Goal: Navigation & Orientation: Find specific page/section

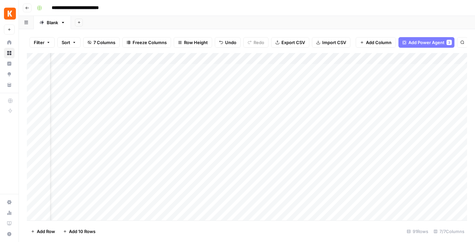
scroll to position [0, 103]
click at [354, 69] on div "Add Column" at bounding box center [247, 136] width 440 height 167
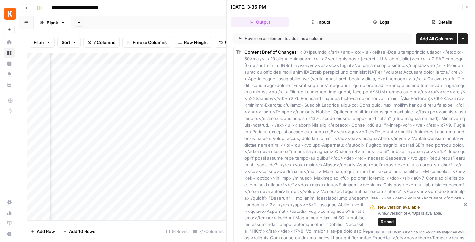
click at [328, 20] on button "Inputs" at bounding box center [320, 22] width 58 height 11
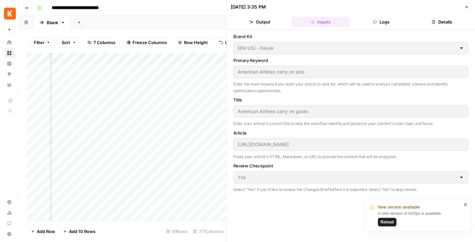
click at [382, 19] on button "Logs" at bounding box center [381, 22] width 58 height 11
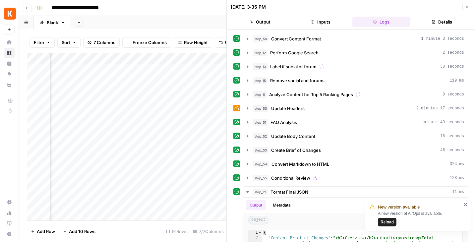
click at [466, 206] on icon "close" at bounding box center [464, 204] width 3 height 3
click at [466, 7] on icon "button" at bounding box center [466, 7] width 4 height 4
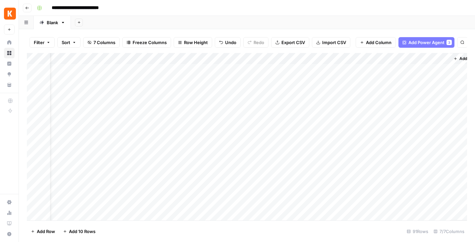
scroll to position [0, 103]
click at [425, 69] on div "Add Column" at bounding box center [247, 136] width 440 height 167
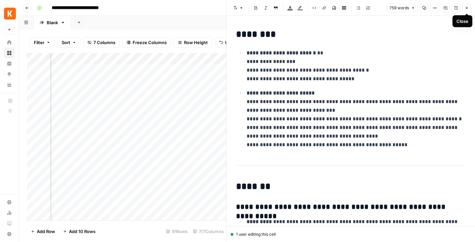
click at [467, 8] on icon "button" at bounding box center [466, 8] width 4 height 4
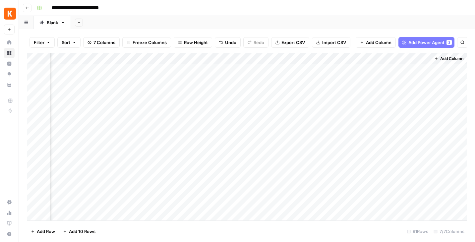
scroll to position [0, 95]
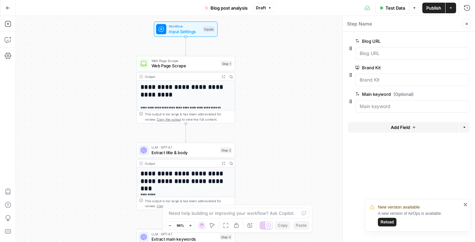
click at [8, 6] on icon "button" at bounding box center [8, 8] width 5 height 5
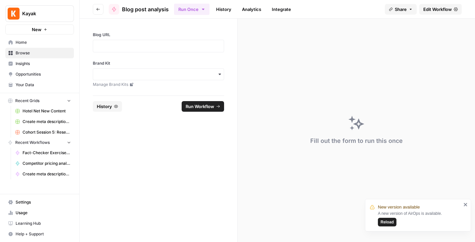
click at [19, 42] on span "Home" at bounding box center [43, 42] width 55 height 6
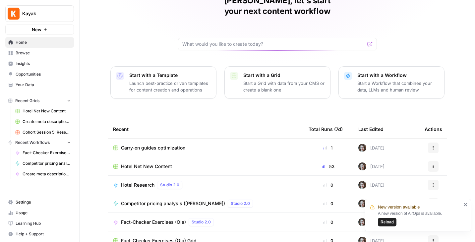
scroll to position [38, 0]
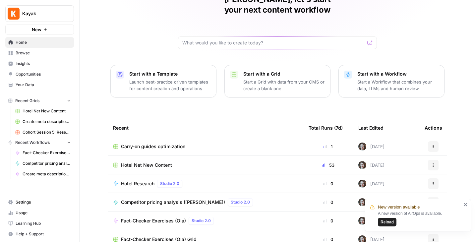
click at [158, 162] on span "Hotel Net New Content" at bounding box center [146, 165] width 51 height 7
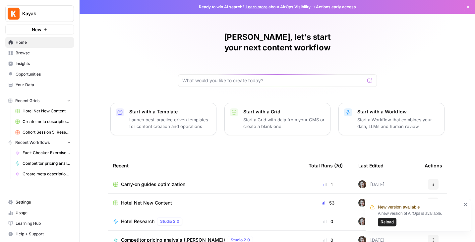
click at [137, 199] on span "Hotel Net New Content" at bounding box center [146, 202] width 51 height 7
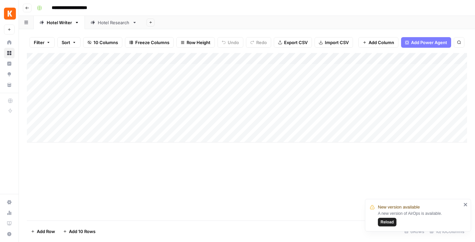
click at [116, 25] on div "Hotel Research" at bounding box center [114, 22] width 32 height 7
click at [60, 23] on div "Hotel Writer" at bounding box center [59, 22] width 25 height 7
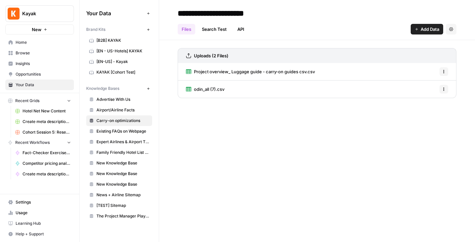
click at [121, 214] on span "The Project Manager Playbook" at bounding box center [122, 216] width 53 height 6
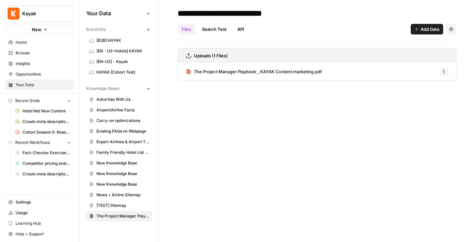
click at [49, 108] on span "Hotel Net New Content" at bounding box center [47, 111] width 48 height 6
click at [22, 41] on span "Home" at bounding box center [43, 42] width 55 height 6
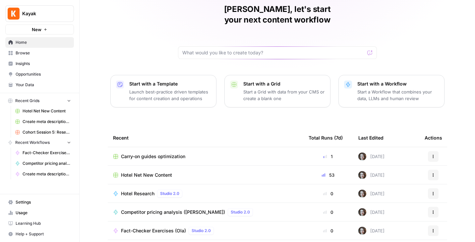
scroll to position [63, 0]
